Goal: Information Seeking & Learning: Understand process/instructions

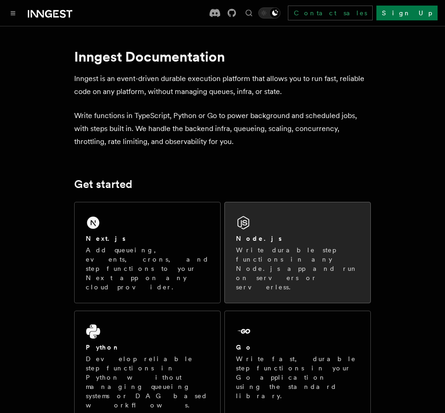
click at [312, 260] on p "Write durable step functions in any Node.js app and run on servers or serverles…" at bounding box center [297, 269] width 123 height 46
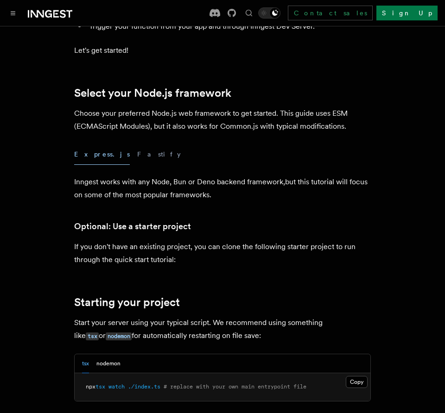
scroll to position [192, 0]
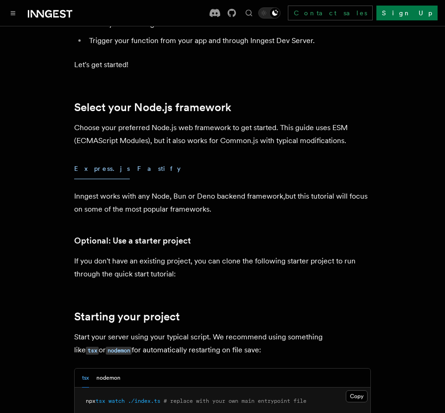
click at [137, 170] on button "Fastify" at bounding box center [159, 169] width 44 height 21
click at [96, 172] on button "Express.js" at bounding box center [102, 169] width 56 height 21
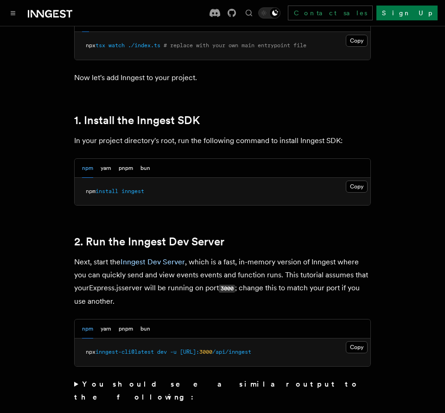
scroll to position [576, 0]
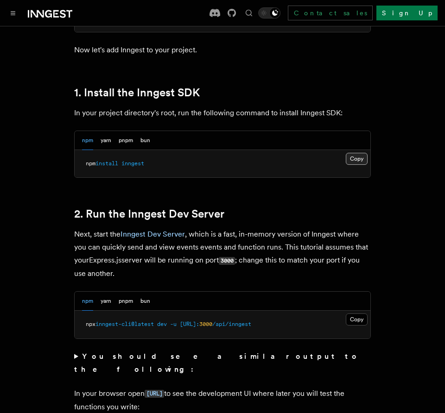
click at [353, 157] on button "Copy Copied" at bounding box center [357, 159] width 22 height 12
click at [363, 163] on button "Copy Copied" at bounding box center [357, 159] width 22 height 12
